Goal: Task Accomplishment & Management: Manage account settings

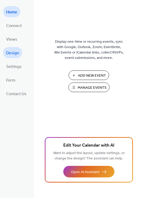
click at [14, 51] on span "Design" at bounding box center [12, 53] width 13 height 8
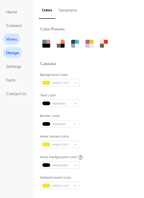
click at [13, 41] on span "Views" at bounding box center [11, 39] width 11 height 8
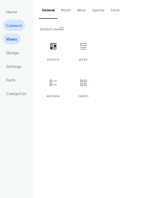
click at [13, 27] on span "Connect" at bounding box center [14, 26] width 16 height 8
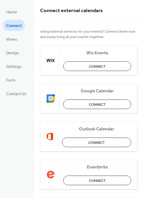
click at [18, 75] on li "Form" at bounding box center [10, 79] width 15 height 11
click at [15, 67] on span "Settings" at bounding box center [13, 67] width 15 height 8
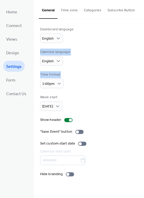
click at [94, 9] on button "Categories" at bounding box center [93, 9] width 24 height 18
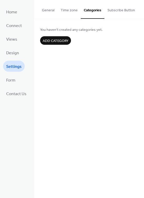
click at [50, 10] on button "General" at bounding box center [48, 9] width 19 height 18
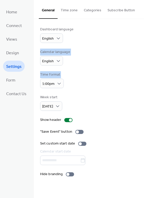
drag, startPoint x: 142, startPoint y: 49, endPoint x: 130, endPoint y: 66, distance: 20.9
drag, startPoint x: 142, startPoint y: 66, endPoint x: 143, endPoint y: 89, distance: 23.1
click at [143, 89] on div "Dashboard language English Calendar language English Time format 1:00pm Week st…" at bounding box center [89, 102] width 110 height 166
drag, startPoint x: 141, startPoint y: 58, endPoint x: 142, endPoint y: 73, distance: 14.5
click at [142, 73] on div "Dashboard language English Calendar language English Time format 1:00pm Week st…" at bounding box center [89, 102] width 110 height 166
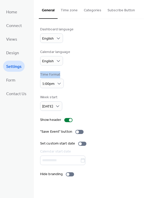
click at [117, 74] on div "Time format 1:00pm" at bounding box center [88, 80] width 97 height 16
